Goal: Transaction & Acquisition: Purchase product/service

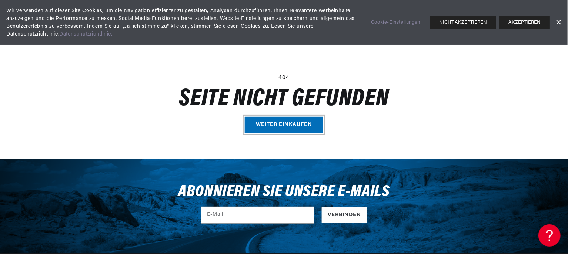
click at [292, 126] on link "Weiter einkaufen" at bounding box center [284, 125] width 79 height 17
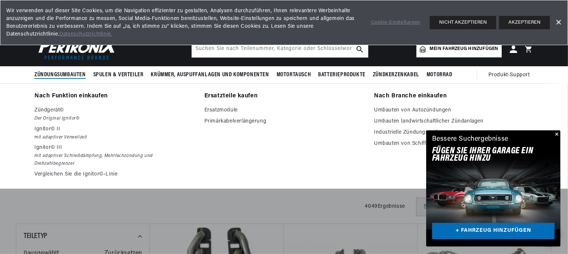
click at [46, 73] on font "Zündungsumbauten" at bounding box center [59, 75] width 51 height 6
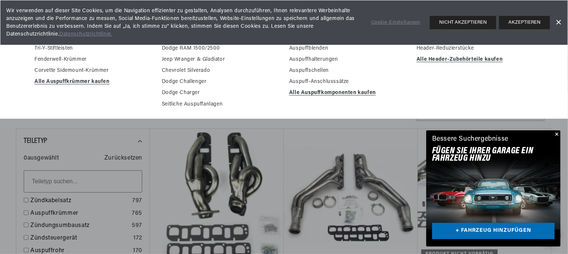
scroll to position [111, 0]
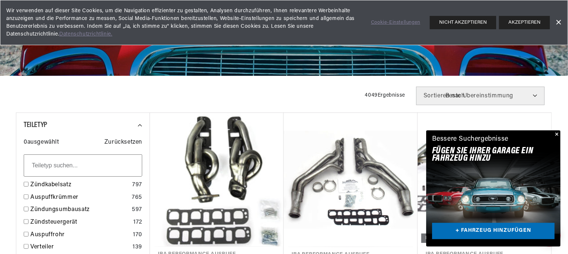
click at [555, 133] on button "Schließen" at bounding box center [556, 134] width 9 height 9
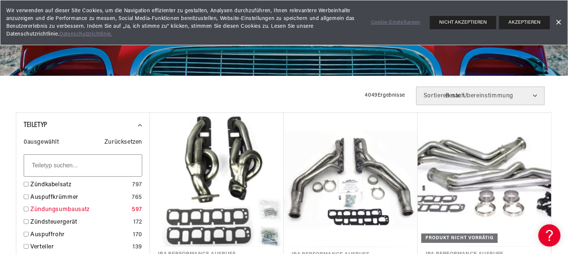
scroll to position [0, 939]
click at [79, 206] on link "Zündungsumbausatz" at bounding box center [79, 210] width 99 height 10
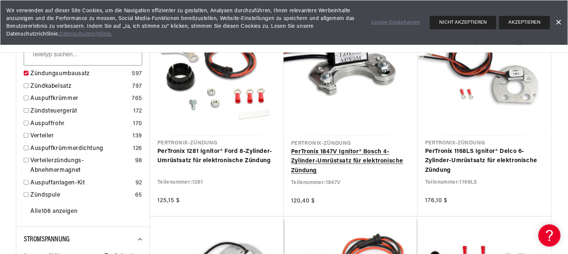
scroll to position [185, 0]
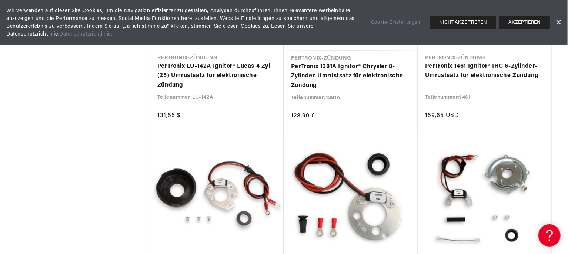
scroll to position [0, 470]
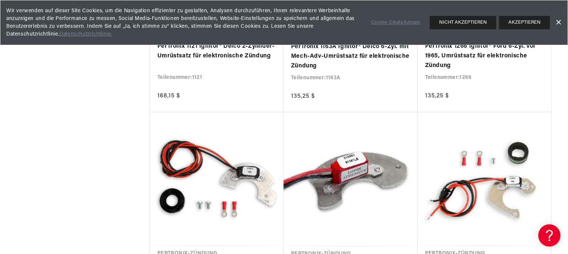
scroll to position [0, 483]
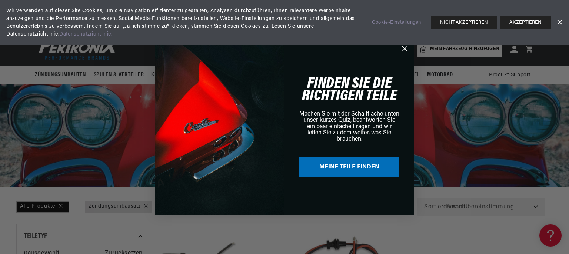
scroll to position [0, 939]
